Goal: Transaction & Acquisition: Purchase product/service

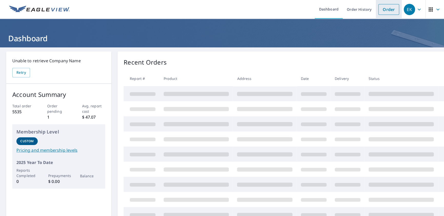
click at [384, 8] on link "Order" at bounding box center [389, 9] width 21 height 11
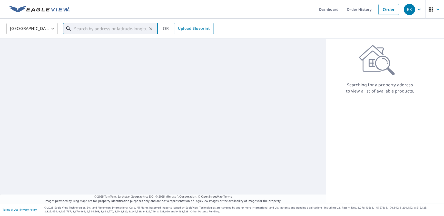
click at [97, 29] on input "text" at bounding box center [110, 29] width 73 height 14
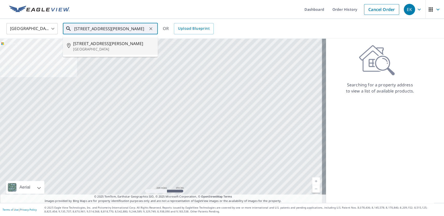
click at [97, 42] on li "[STREET_ADDRESS][PERSON_NAME]" at bounding box center [110, 45] width 95 height 17
type input "[STREET_ADDRESS][PERSON_NAME]"
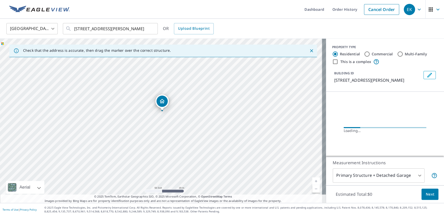
drag, startPoint x: 184, startPoint y: 121, endPoint x: 188, endPoint y: 121, distance: 4.1
click at [188, 121] on div "[STREET_ADDRESS][PERSON_NAME]" at bounding box center [163, 121] width 326 height 165
drag, startPoint x: 158, startPoint y: 140, endPoint x: 125, endPoint y: 132, distance: 34.1
click at [123, 132] on div "[STREET_ADDRESS][PERSON_NAME]" at bounding box center [163, 121] width 326 height 165
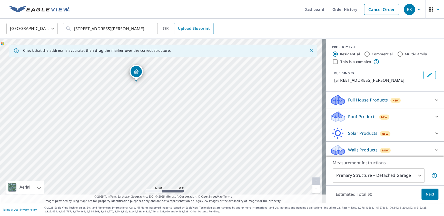
drag, startPoint x: 226, startPoint y: 144, endPoint x: 209, endPoint y: 116, distance: 33.2
click at [209, 116] on div "[STREET_ADDRESS][PERSON_NAME]" at bounding box center [163, 121] width 326 height 165
click at [364, 53] on input "Commercial" at bounding box center [367, 54] width 6 height 6
radio input "true"
type input "4"
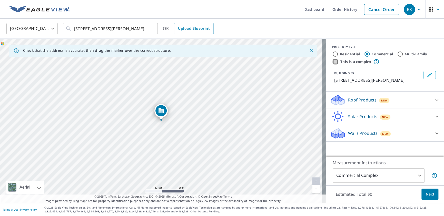
click at [332, 62] on input "This is a complex" at bounding box center [335, 62] width 6 height 6
checkbox input "true"
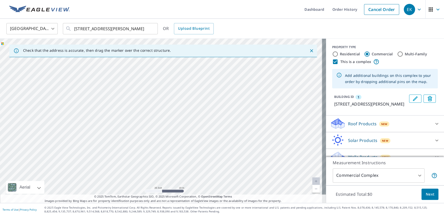
drag, startPoint x: 250, startPoint y: 154, endPoint x: 259, endPoint y: 66, distance: 88.0
click at [259, 66] on div "1 [STREET_ADDRESS][PERSON_NAME]" at bounding box center [163, 121] width 326 height 165
click at [228, 96] on div "1 [STREET_ADDRESS][PERSON_NAME]" at bounding box center [163, 121] width 326 height 165
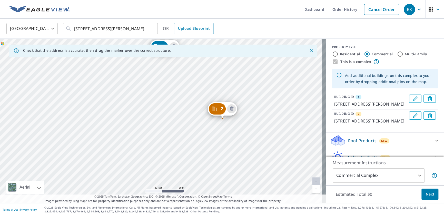
drag, startPoint x: 237, startPoint y: 132, endPoint x: 237, endPoint y: 80, distance: 51.9
click at [237, 80] on div "2 [STREET_ADDRESS][PERSON_NAME] 1 [STREET_ADDRESS][PERSON_NAME]" at bounding box center [163, 121] width 326 height 165
drag, startPoint x: 364, startPoint y: 150, endPoint x: 374, endPoint y: 135, distance: 18.7
click at [369, 122] on div "PROPERTY TYPE Residential Commercial Multi-Family This is a complex Add additio…" at bounding box center [385, 111] width 118 height 144
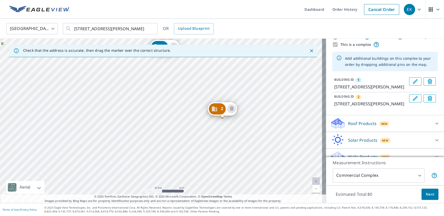
scroll to position [37, 0]
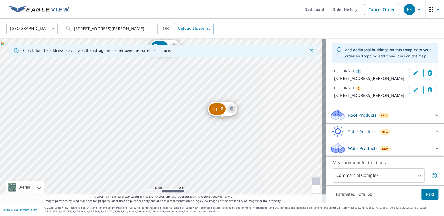
click at [436, 115] on icon at bounding box center [437, 115] width 3 height 2
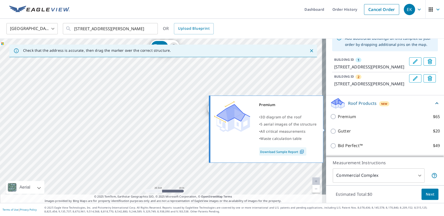
click at [331, 120] on input "Premium $65" at bounding box center [334, 117] width 8 height 6
checkbox input "true"
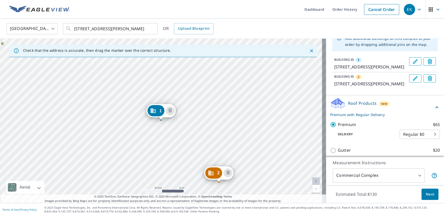
click at [426, 196] on span "Next" at bounding box center [430, 195] width 9 height 6
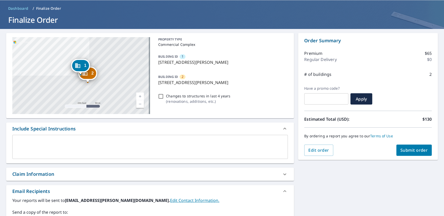
scroll to position [51, 0]
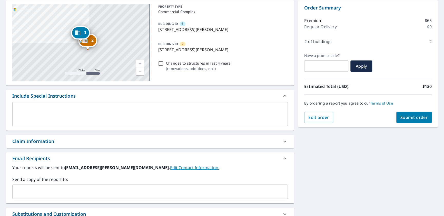
click at [284, 141] on icon at bounding box center [285, 142] width 6 height 6
checkbox input "true"
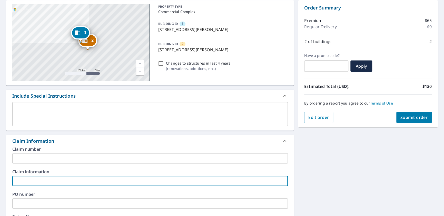
click at [38, 182] on input "text" at bounding box center [150, 181] width 276 height 10
type input "c"
checkbox input "true"
type input "cO"
checkbox input "true"
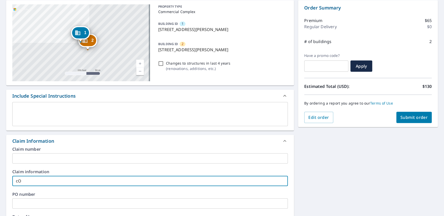
type input "cOU"
checkbox input "true"
type input "cOUR"
checkbox input "true"
type input "cOURT"
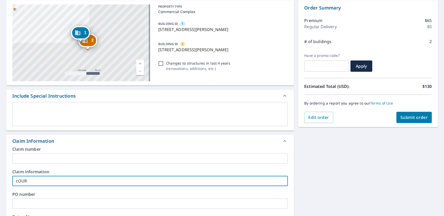
checkbox input "true"
type input "cOURTB"
checkbox input "true"
type input "cOURT"
checkbox input "true"
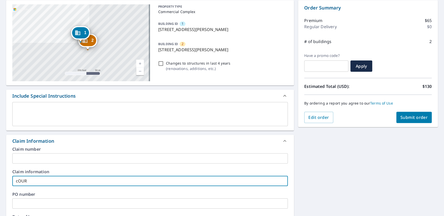
type input "cOU"
checkbox input "true"
type input "cO"
checkbox input "true"
type input "c"
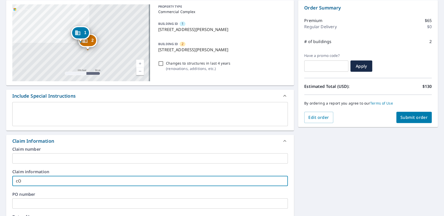
checkbox input "true"
type input "C"
checkbox input "true"
type input "Co"
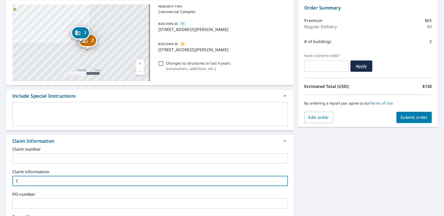
checkbox input "true"
type input "Cou"
checkbox input "true"
type input "Cour"
checkbox input "true"
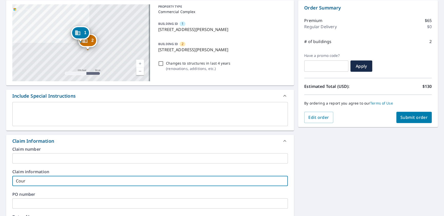
type input "Court"
checkbox input "true"
type input "Courtb"
checkbox input "true"
type input "Courtbr"
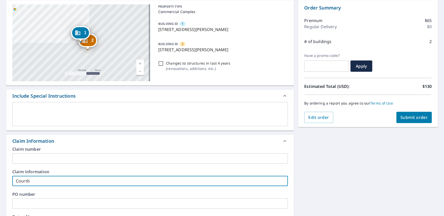
checkbox input "true"
type input "Courtbri"
checkbox input "true"
type input "Courtbrid"
checkbox input "true"
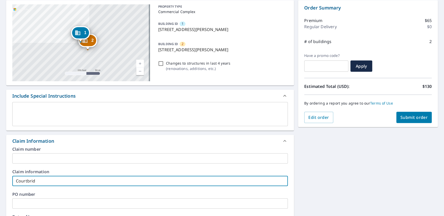
type input "Courtbridg"
checkbox input "true"
type input "[GEOGRAPHIC_DATA]"
checkbox input "true"
type input "[GEOGRAPHIC_DATA]"
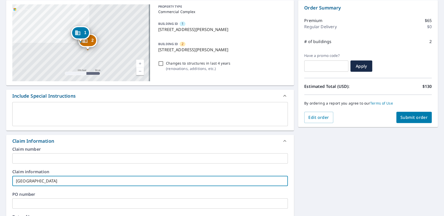
checkbox input "true"
type input "Courtbridge I"
checkbox input "true"
type input "Courtbridge II"
checkbox input "true"
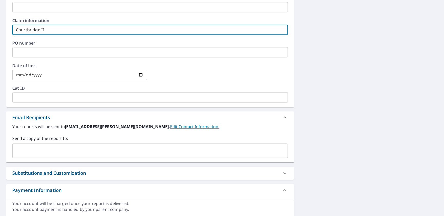
scroll to position [220, 0]
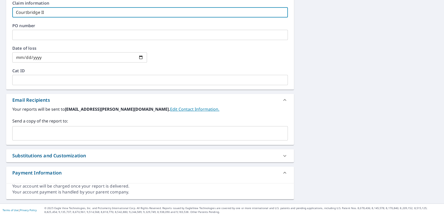
type input "Courtbridge II"
click at [29, 133] on input "text" at bounding box center [146, 134] width 263 height 10
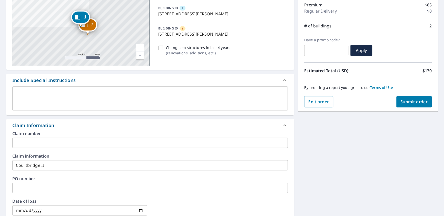
scroll to position [66, 0]
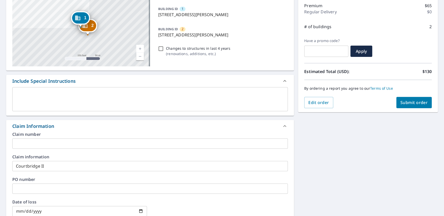
type input "[EMAIL_ADDRESS][PERSON_NAME][DOMAIN_NAME]"
click at [407, 99] on button "Submit order" at bounding box center [415, 102] width 36 height 11
checkbox input "true"
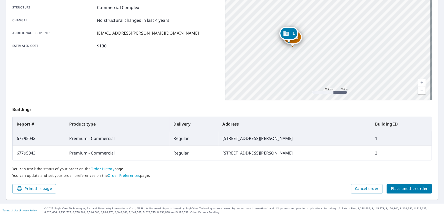
scroll to position [100, 0]
